Goal: Find specific page/section

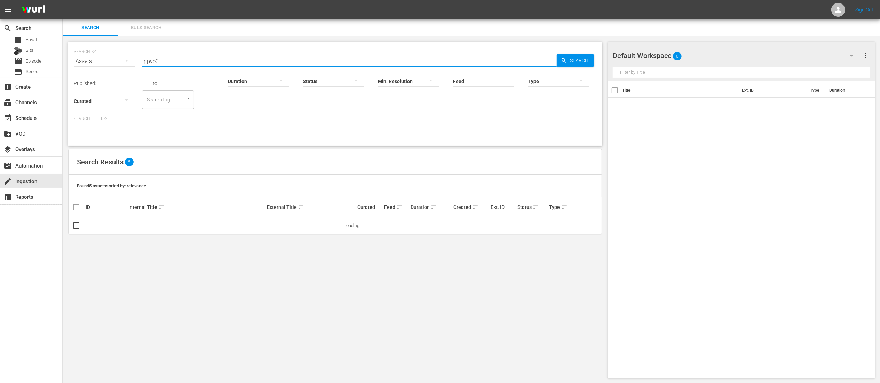
type input "ppve02"
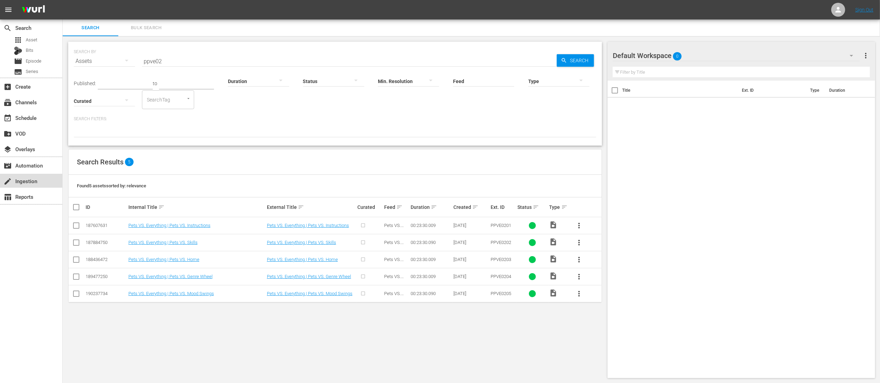
click at [18, 183] on div "create Ingestion" at bounding box center [19, 180] width 39 height 6
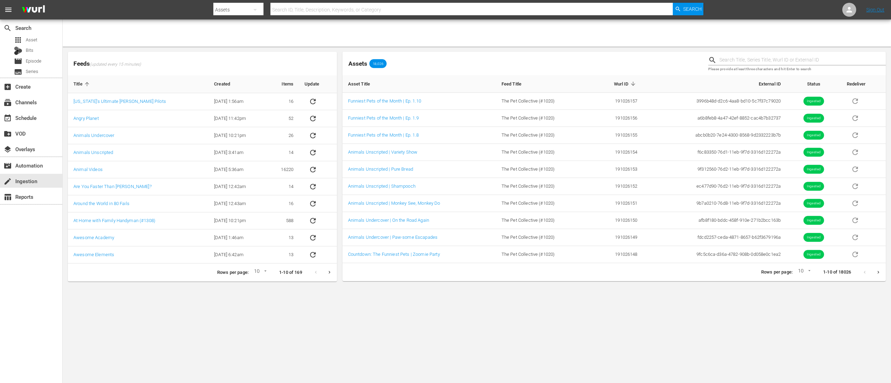
click at [337, 6] on input "text" at bounding box center [471, 9] width 402 height 17
type input "ppve02"
